Goal: Information Seeking & Learning: Learn about a topic

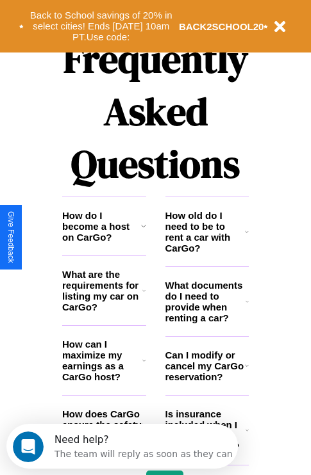
scroll to position [1552, 0]
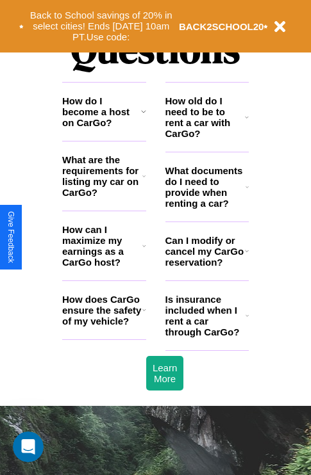
click at [206, 336] on h3 "Is insurance included when I rent a car through CarGo?" at bounding box center [205, 316] width 80 height 44
click at [104, 266] on h3 "How can I maximize my earnings as a CarGo host?" at bounding box center [102, 246] width 80 height 44
click at [247, 122] on icon at bounding box center [247, 117] width 4 height 10
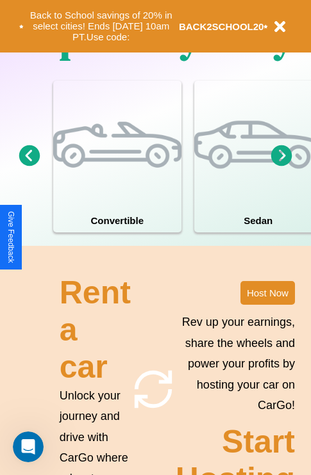
scroll to position [823, 0]
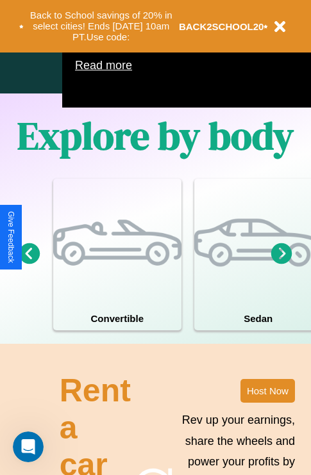
click at [29, 264] on icon at bounding box center [29, 253] width 21 height 21
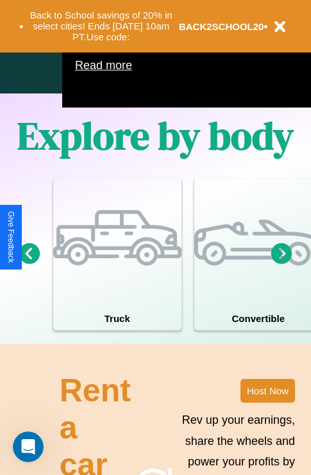
click at [29, 264] on icon at bounding box center [29, 253] width 21 height 21
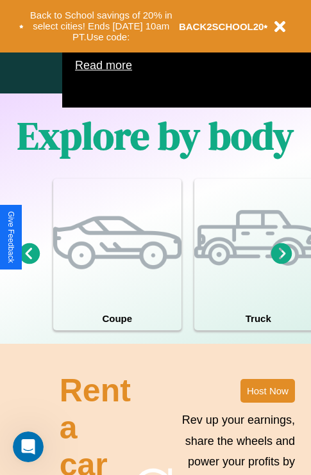
click at [281, 264] on icon at bounding box center [281, 253] width 21 height 21
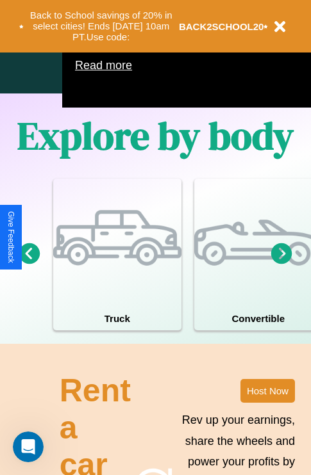
click at [281, 264] on icon at bounding box center [281, 253] width 21 height 21
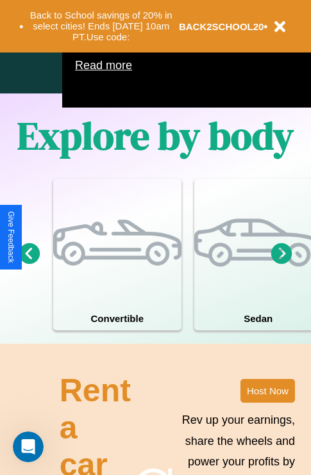
click at [281, 264] on icon at bounding box center [281, 253] width 21 height 21
